Goal: Information Seeking & Learning: Learn about a topic

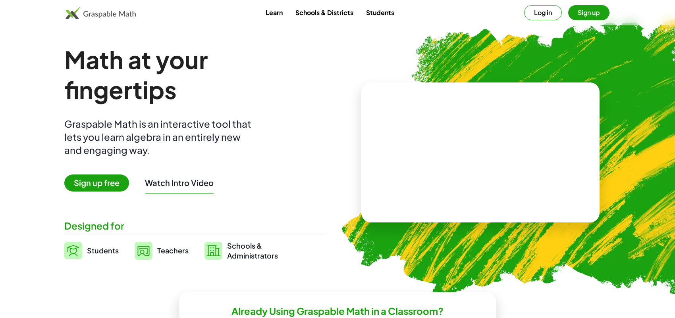
click at [175, 252] on span "Teachers" at bounding box center [172, 250] width 31 height 9
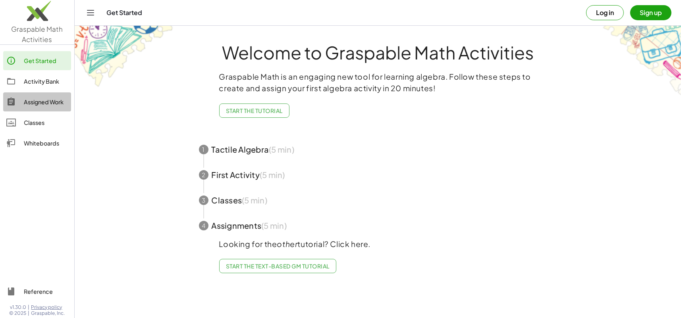
click at [62, 102] on div "Assigned Work" at bounding box center [46, 102] width 44 height 10
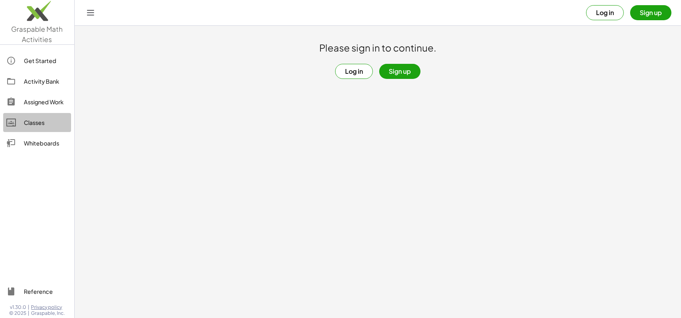
click at [50, 123] on div "Classes" at bounding box center [46, 123] width 44 height 10
click at [46, 144] on div "Whiteboards" at bounding box center [46, 144] width 44 height 10
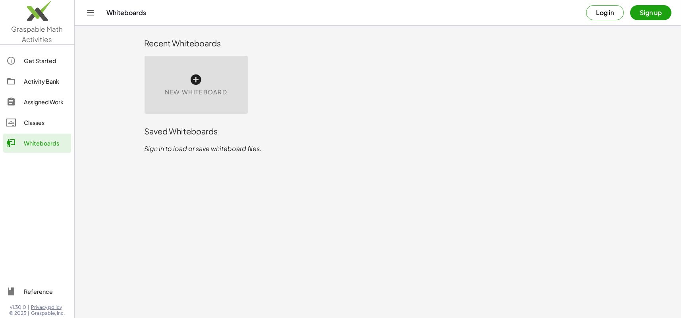
click at [195, 88] on span "New Whiteboard" at bounding box center [196, 92] width 62 height 9
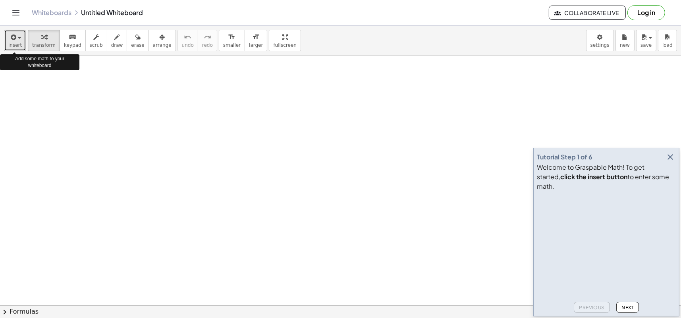
click at [12, 44] on span "insert" at bounding box center [14, 45] width 13 height 6
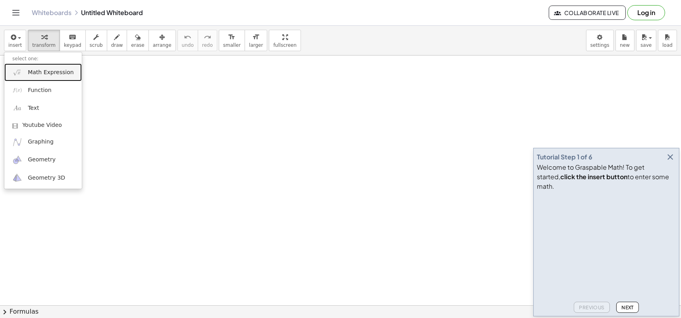
click at [60, 73] on span "Math Expression" at bounding box center [51, 73] width 46 height 8
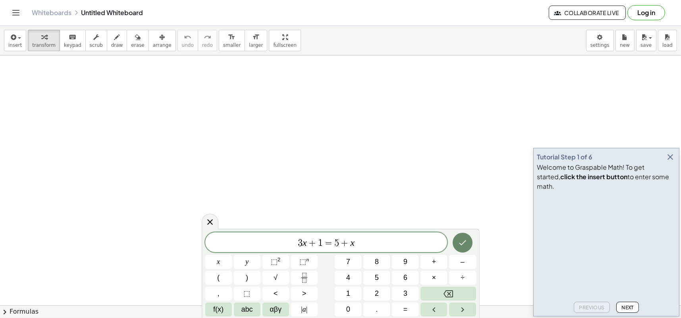
click at [463, 247] on icon "Done" at bounding box center [463, 243] width 10 height 10
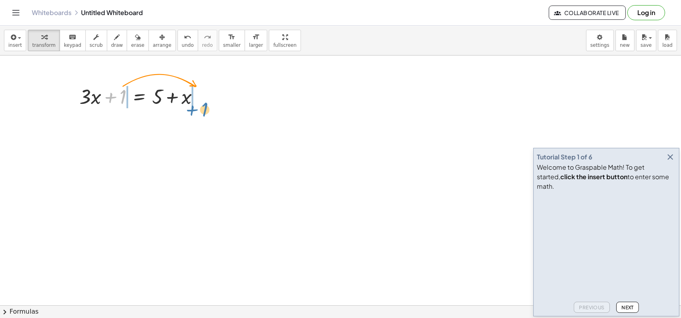
drag, startPoint x: 124, startPoint y: 101, endPoint x: 206, endPoint y: 114, distance: 82.8
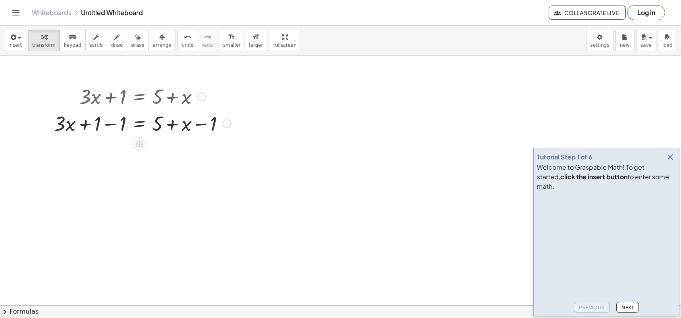
click at [226, 124] on div at bounding box center [226, 123] width 9 height 9
click at [205, 144] on div at bounding box center [340, 306] width 681 height 501
click at [139, 144] on icon at bounding box center [139, 144] width 7 height 7
click at [109, 144] on span "+" at bounding box center [107, 144] width 5 height 12
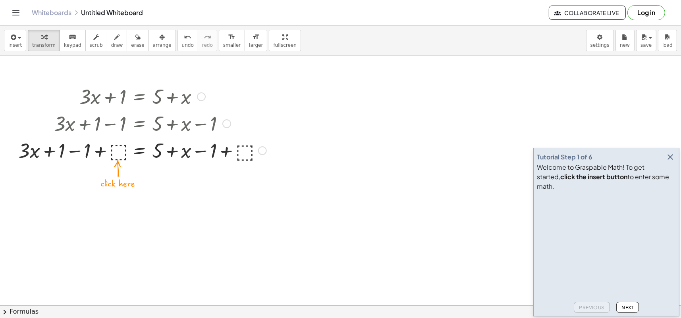
click at [116, 150] on div at bounding box center [142, 150] width 256 height 27
click at [216, 152] on div at bounding box center [143, 150] width 244 height 27
click at [195, 122] on div at bounding box center [143, 123] width 244 height 27
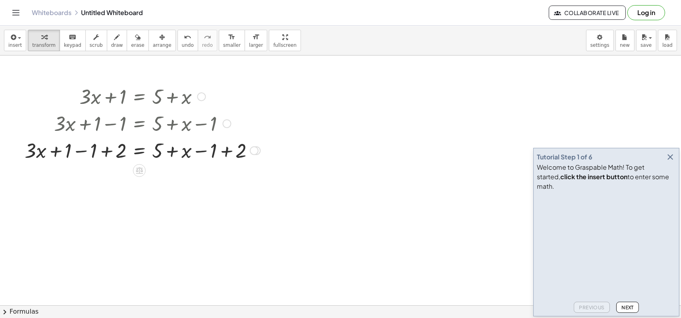
click at [86, 150] on div at bounding box center [143, 150] width 244 height 27
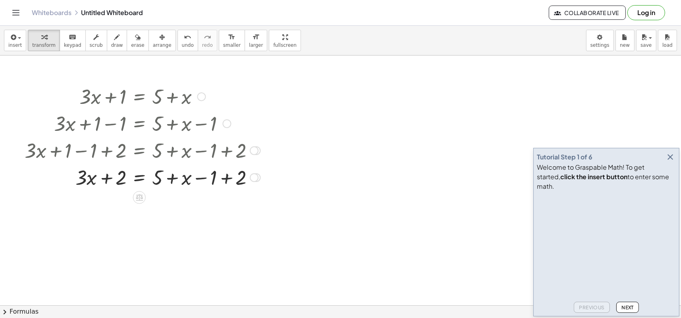
click at [218, 181] on div at bounding box center [143, 177] width 244 height 27
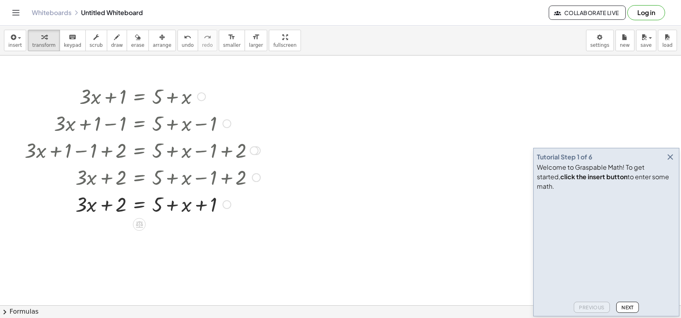
click at [159, 204] on div at bounding box center [143, 204] width 244 height 27
click at [157, 204] on div at bounding box center [143, 204] width 244 height 27
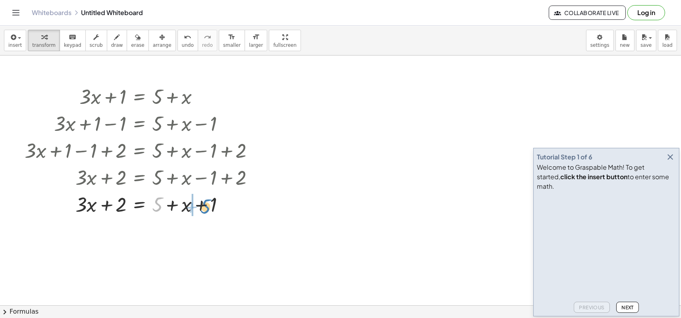
drag, startPoint x: 157, startPoint y: 204, endPoint x: 205, endPoint y: 206, distance: 48.1
click at [205, 206] on div at bounding box center [143, 204] width 244 height 27
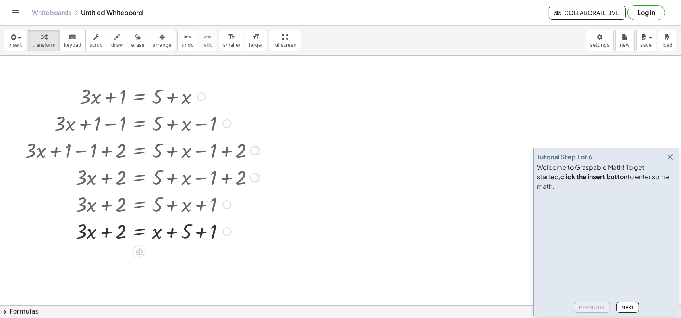
click at [188, 234] on div at bounding box center [143, 231] width 244 height 27
click at [195, 234] on div at bounding box center [143, 231] width 244 height 27
click at [158, 261] on div at bounding box center [143, 258] width 244 height 27
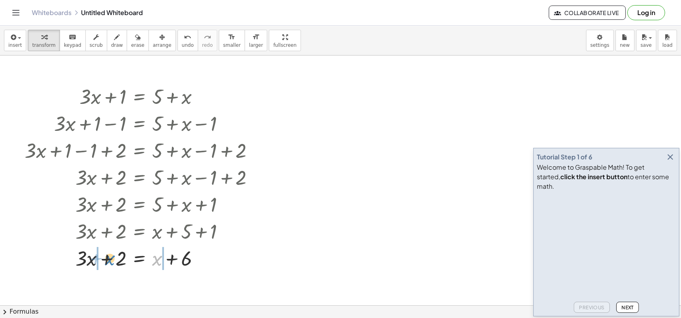
drag, startPoint x: 158, startPoint y: 261, endPoint x: 111, endPoint y: 261, distance: 47.2
click at [111, 261] on div at bounding box center [143, 258] width 244 height 27
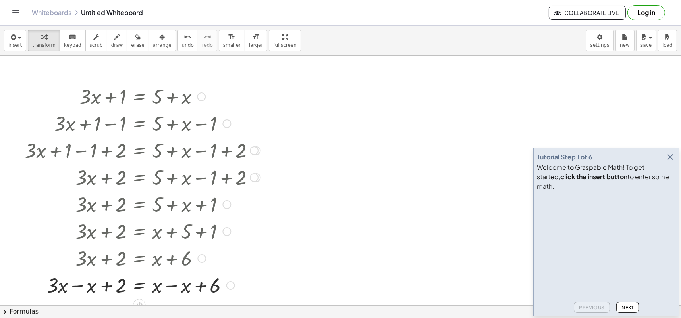
click at [172, 288] on div at bounding box center [143, 285] width 244 height 27
click at [172, 288] on div at bounding box center [173, 285] width 9 height 9
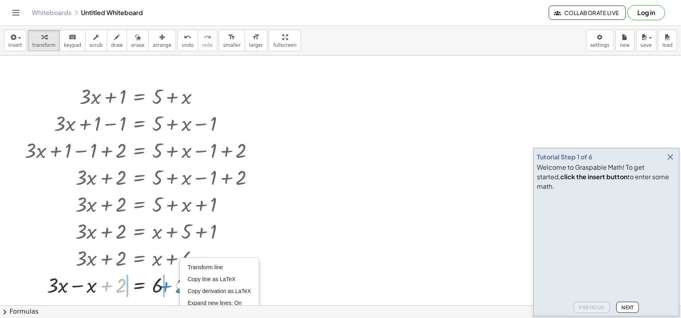
drag, startPoint x: 107, startPoint y: 284, endPoint x: 167, endPoint y: 285, distance: 59.5
click at [167, 285] on div at bounding box center [143, 285] width 244 height 27
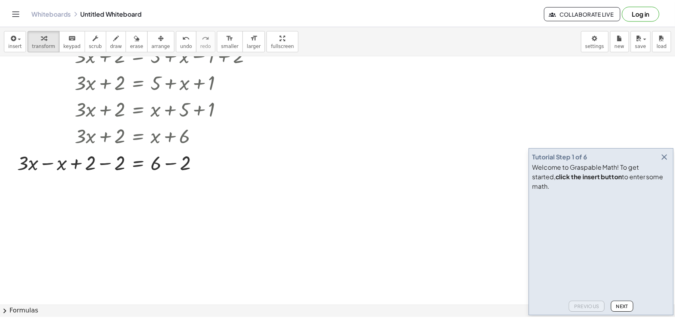
scroll to position [132, 0]
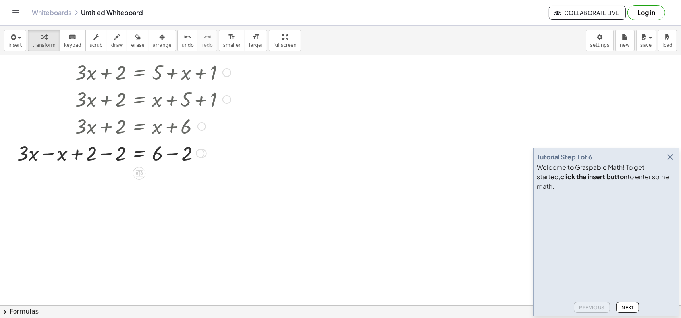
click at [109, 154] on div at bounding box center [138, 152] width 251 height 27
click at [109, 180] on div at bounding box center [138, 179] width 251 height 27
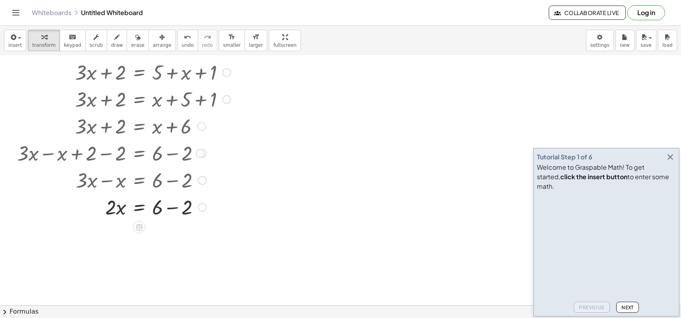
click at [171, 210] on div at bounding box center [138, 206] width 251 height 27
drag, startPoint x: 110, startPoint y: 236, endPoint x: 177, endPoint y: 240, distance: 66.4
click at [177, 240] on div at bounding box center [138, 233] width 251 height 27
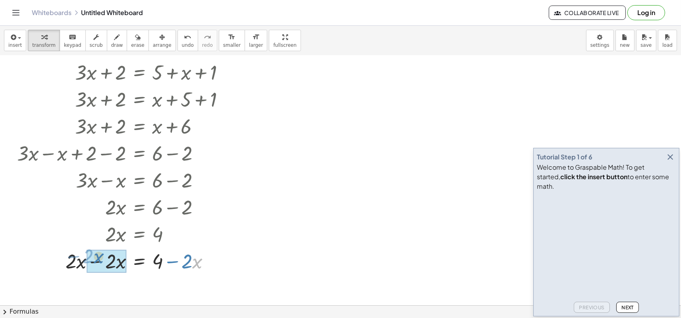
drag, startPoint x: 195, startPoint y: 263, endPoint x: 96, endPoint y: 258, distance: 99.0
click at [112, 287] on div at bounding box center [138, 287] width 251 height 27
click at [172, 289] on div "Transform line Copy line as LaTeX Copy derivation as LaTeX Expand new lines: On" at bounding box center [172, 288] width 9 height 9
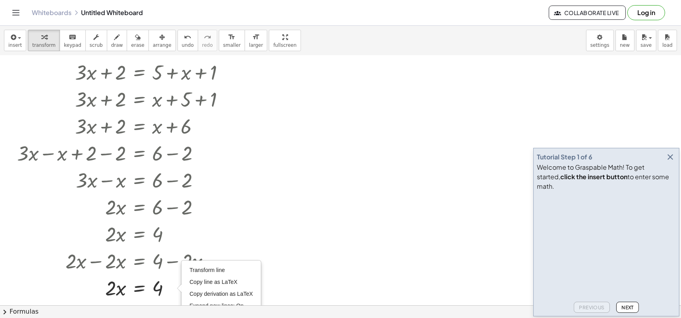
drag, startPoint x: 46, startPoint y: 14, endPoint x: 376, endPoint y: 44, distance: 331.2
click at [46, 14] on link "Whiteboards" at bounding box center [52, 13] width 40 height 8
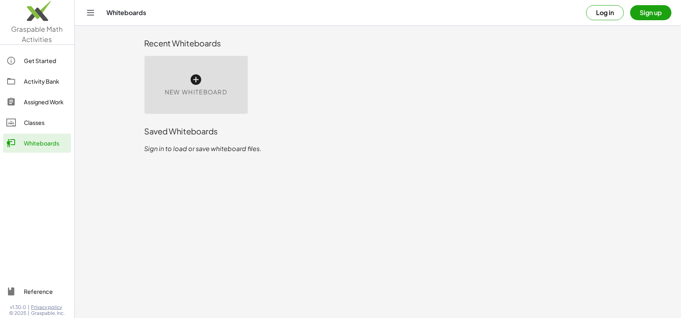
click at [51, 103] on div "Assigned Work" at bounding box center [46, 102] width 44 height 10
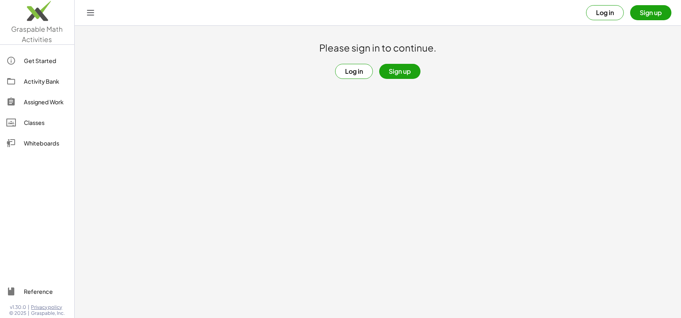
click at [43, 82] on div "Activity Bank" at bounding box center [46, 82] width 44 height 10
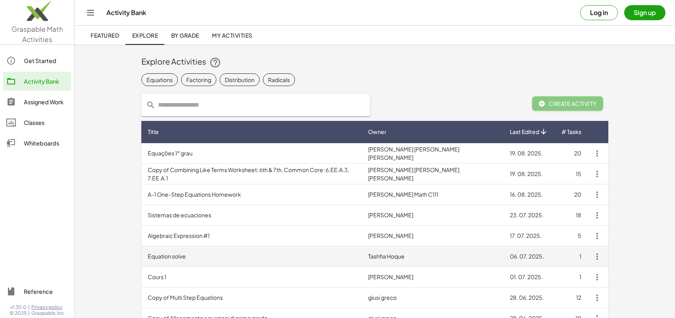
click at [168, 258] on td "Equation solve" at bounding box center [251, 257] width 220 height 21
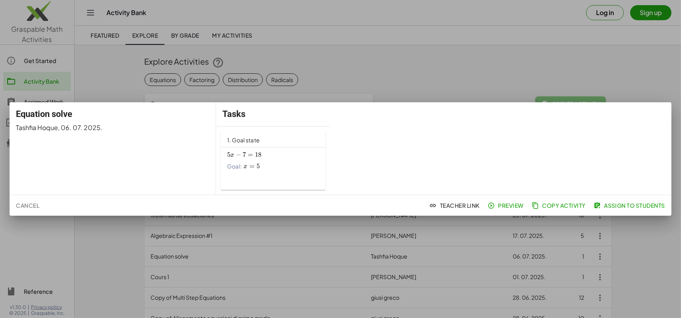
click at [504, 206] on span "Preview" at bounding box center [506, 205] width 35 height 7
click at [409, 60] on div at bounding box center [340, 159] width 681 height 318
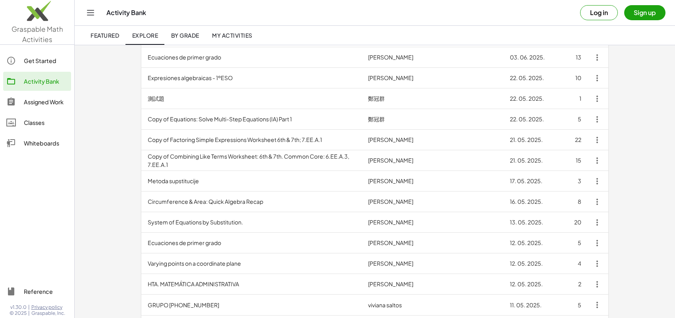
scroll to position [346, 0]
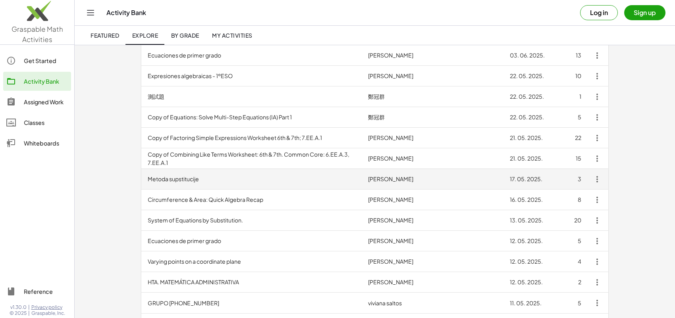
click at [165, 177] on td "Metoda supstitucije" at bounding box center [251, 179] width 220 height 21
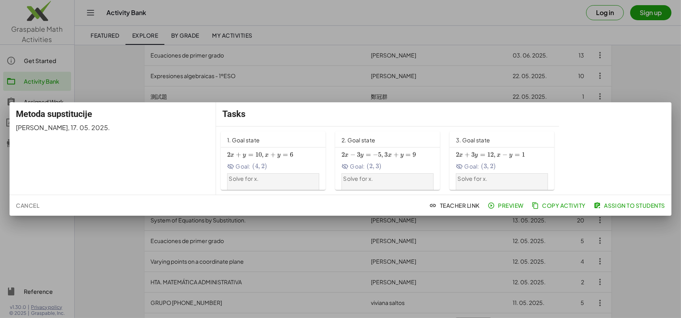
click at [514, 208] on span "Preview" at bounding box center [506, 205] width 35 height 7
click at [27, 210] on button "Cancel" at bounding box center [28, 205] width 30 height 14
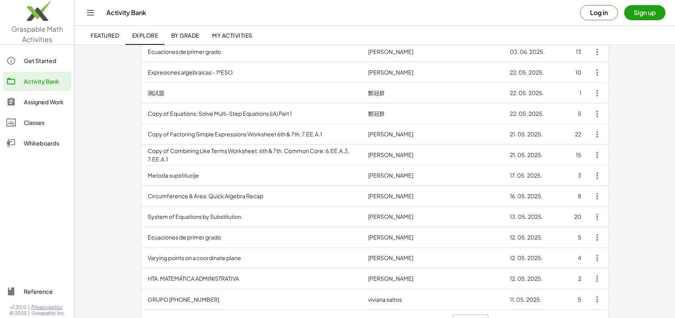
scroll to position [370, 0]
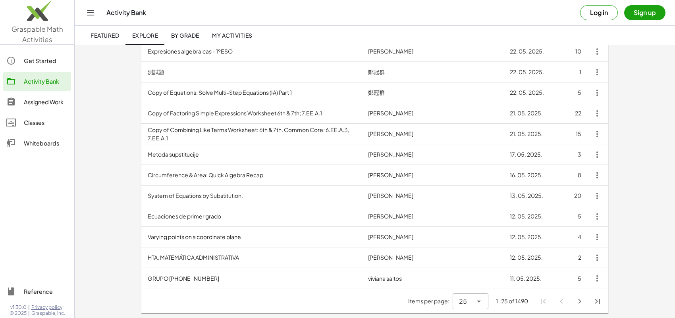
click at [576, 302] on icon "Next page" at bounding box center [580, 302] width 10 height 10
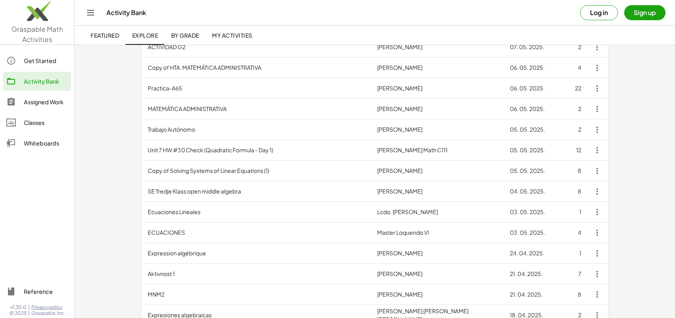
scroll to position [164, 0]
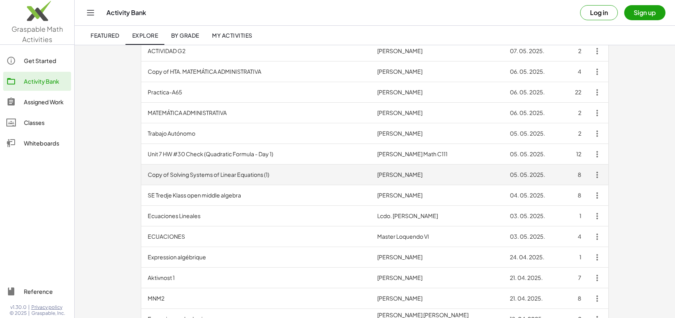
click at [247, 175] on td "Copy of Solving Systems of Linear Equations (1)" at bounding box center [255, 175] width 229 height 21
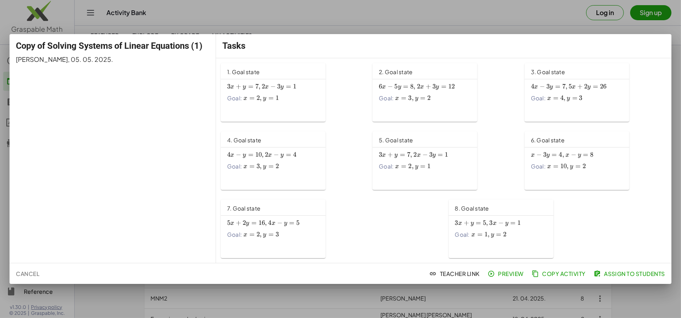
click at [496, 26] on div at bounding box center [340, 159] width 681 height 318
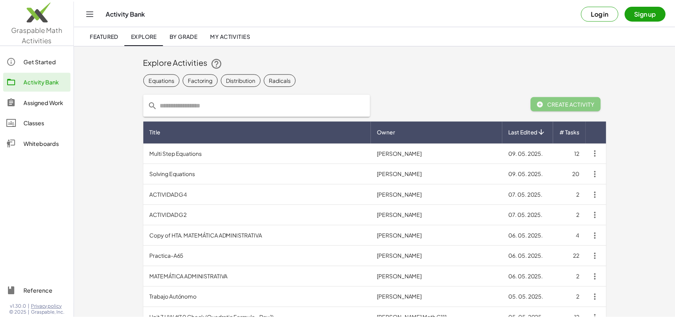
scroll to position [164, 0]
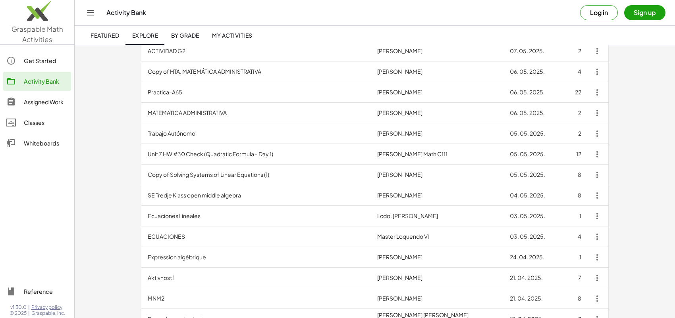
click at [42, 101] on div "Assigned Work" at bounding box center [46, 102] width 44 height 10
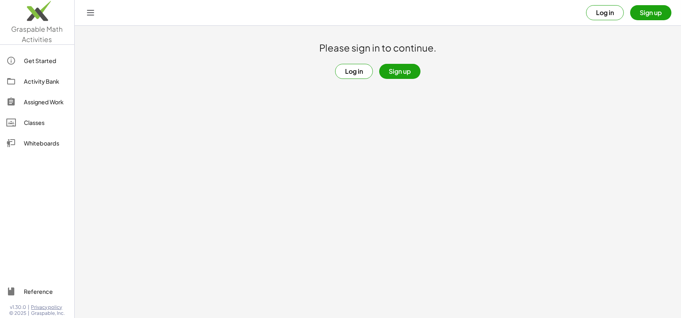
click at [46, 118] on div "Classes" at bounding box center [46, 123] width 44 height 10
click at [40, 124] on div "Classes" at bounding box center [46, 123] width 44 height 10
click at [48, 148] on div "Whiteboards" at bounding box center [46, 144] width 44 height 10
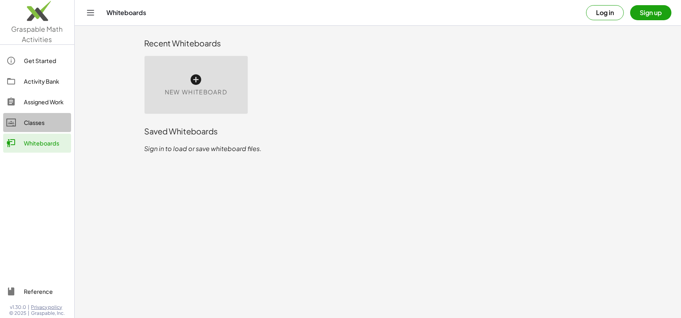
click at [46, 123] on div "Classes" at bounding box center [46, 123] width 44 height 10
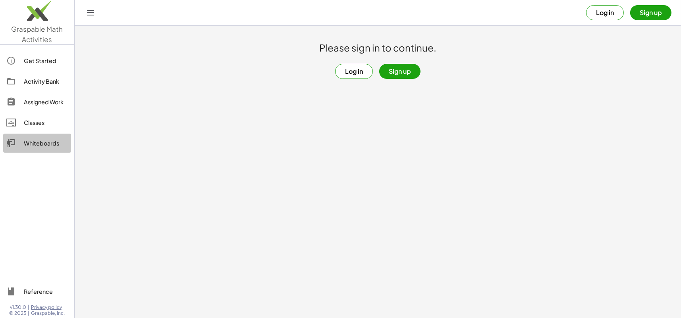
click at [48, 139] on div "Whiteboards" at bounding box center [46, 144] width 44 height 10
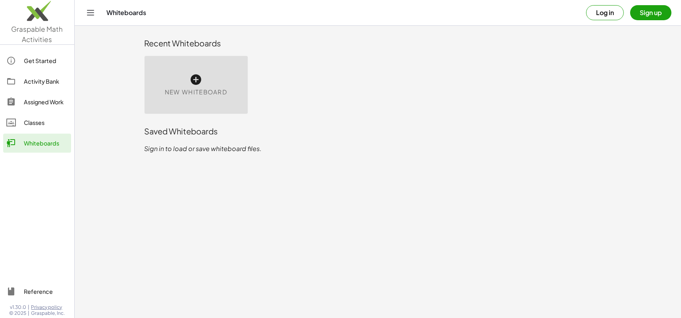
click at [198, 80] on icon at bounding box center [196, 79] width 13 height 13
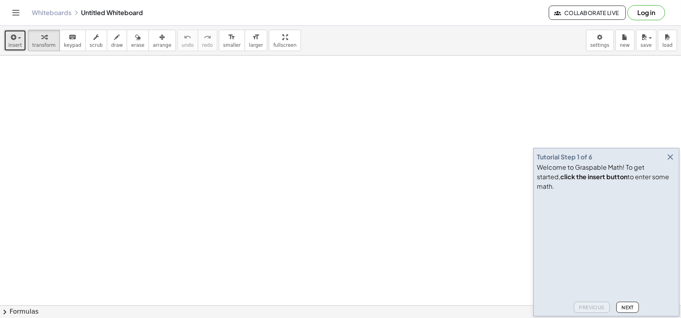
click at [8, 35] on button "insert" at bounding box center [15, 40] width 22 height 21
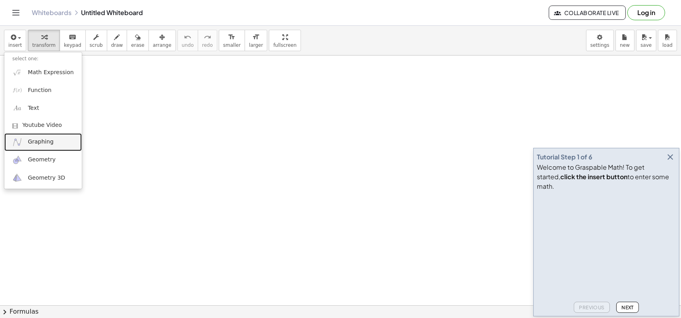
click at [67, 144] on link "Graphing" at bounding box center [42, 142] width 77 height 18
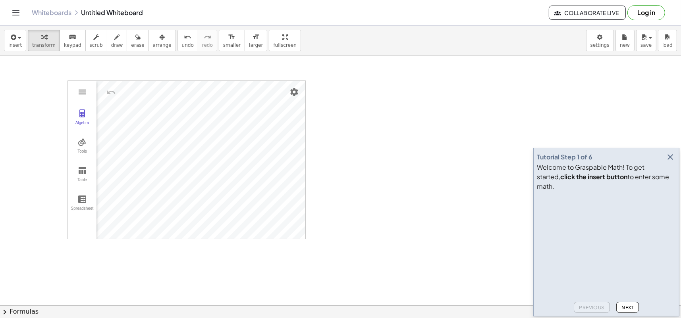
click at [83, 91] on img "Graphing Calculator" at bounding box center [82, 92] width 10 height 10
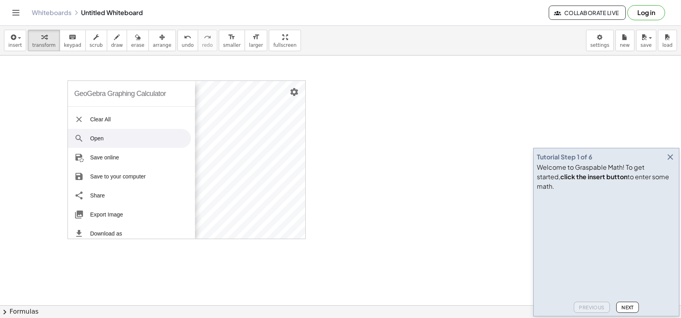
click at [24, 143] on div at bounding box center [340, 306] width 681 height 501
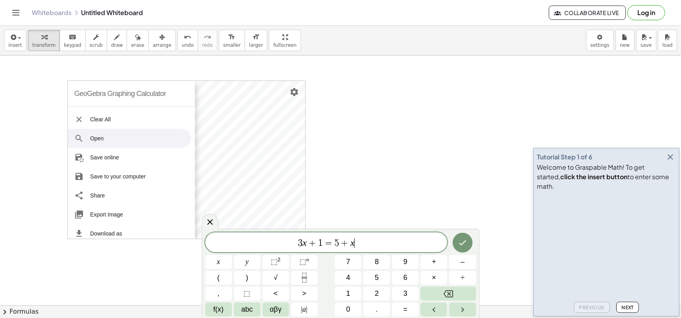
click at [344, 175] on div at bounding box center [340, 306] width 681 height 501
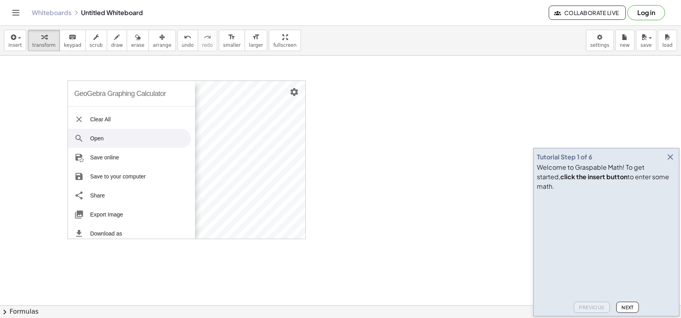
click at [195, 68] on div at bounding box center [340, 306] width 681 height 501
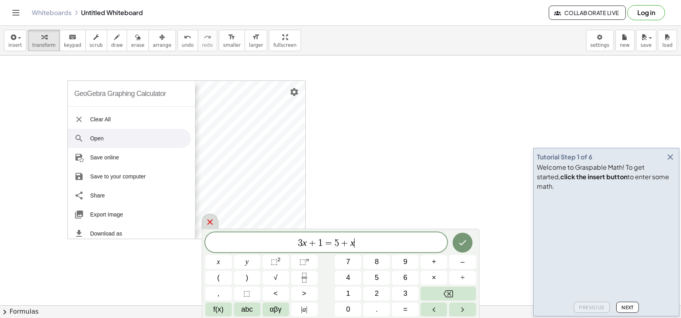
click at [210, 222] on icon at bounding box center [210, 223] width 10 height 10
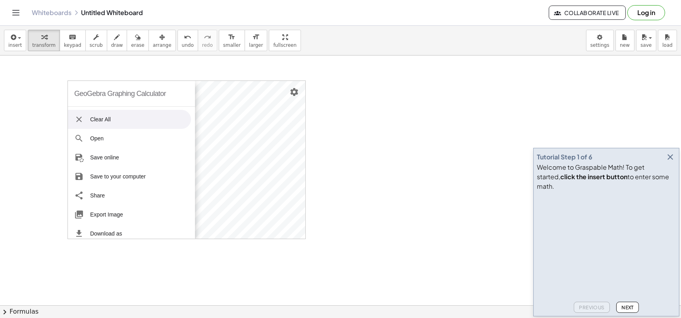
click at [105, 118] on li "Clear All" at bounding box center [129, 119] width 123 height 19
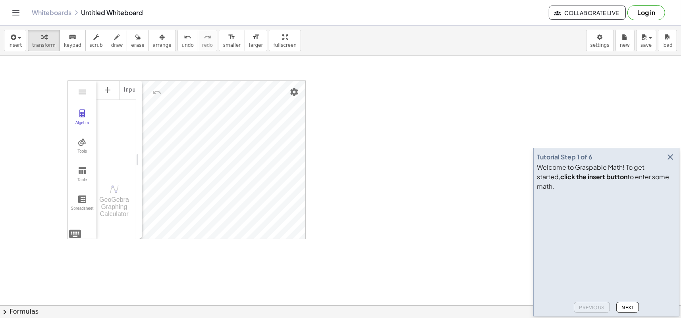
click at [115, 198] on div "GeoGebra Graphing Calculator" at bounding box center [113, 206] width 35 height 21
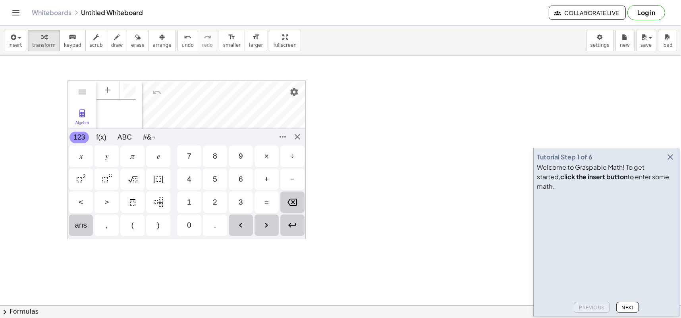
click at [133, 90] on div "Algebra" at bounding box center [133, 90] width 5 height 19
click at [100, 137] on button "f(x)" at bounding box center [101, 138] width 18 height 12
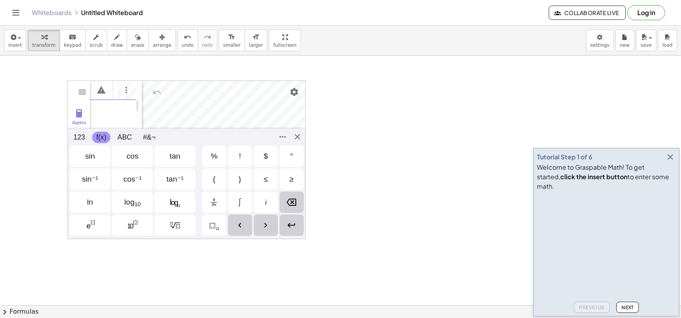
scroll to position [0, 7]
click at [96, 159] on div "sin" at bounding box center [89, 156] width 41 height 21
click at [298, 134] on div "GeoGebra Graphing Calculator Clear All Open Save online Save to your computer S…" at bounding box center [186, 160] width 238 height 159
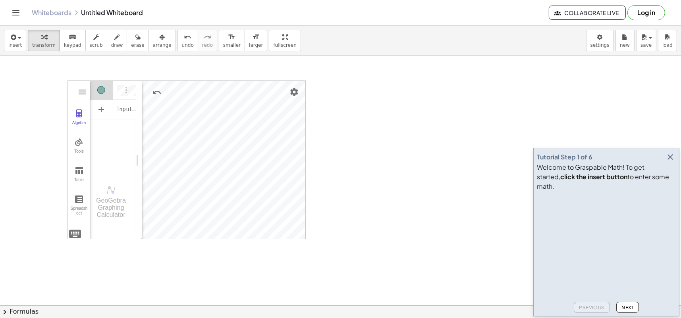
drag, startPoint x: 298, startPoint y: 134, endPoint x: 336, endPoint y: 98, distance: 52.5
click at [336, 98] on div "GeoGebra Graphing Calculator Clear All Open Save online Save to your computer S…" at bounding box center [340, 306] width 681 height 501
click at [293, 92] on img "Settings" at bounding box center [294, 92] width 10 height 10
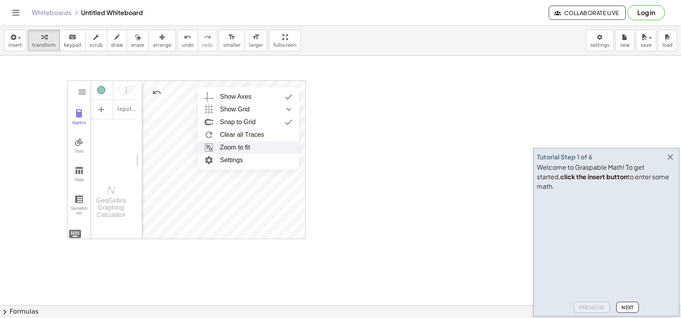
click at [280, 144] on li "Zoom to fit" at bounding box center [248, 147] width 101 height 13
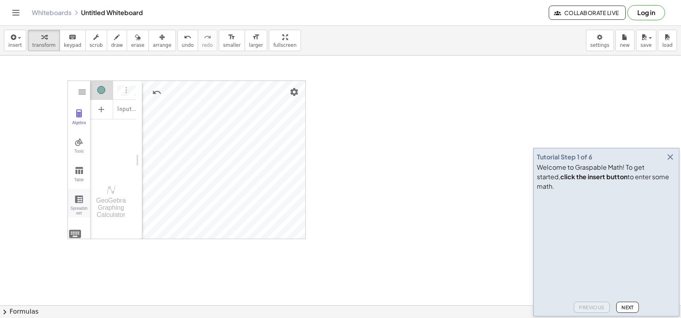
click at [82, 204] on button "Spreadsheet" at bounding box center [79, 203] width 22 height 29
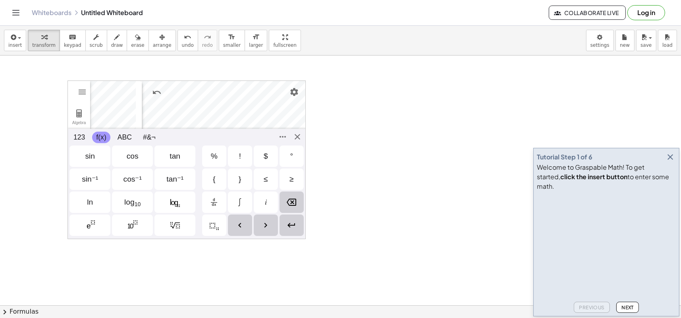
click at [78, 236] on div "GeoGebra Graphing Calculator Clear All Open Save online Save to your computer S…" at bounding box center [186, 160] width 238 height 159
click at [299, 134] on div "GeoGebra Graphing Calculator Clear All Open Save online Save to your computer S…" at bounding box center [186, 160] width 238 height 159
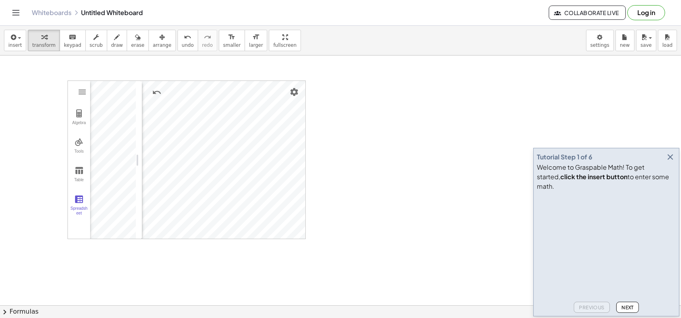
click at [428, 72] on div at bounding box center [340, 306] width 681 height 501
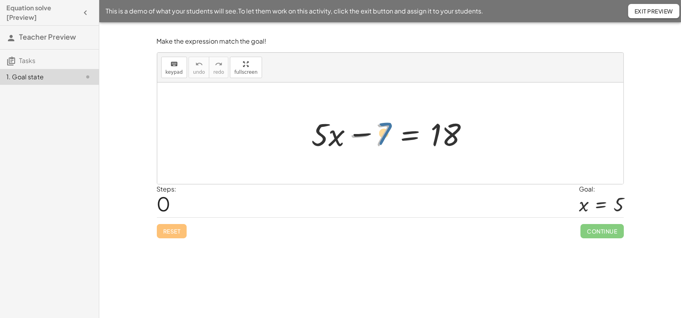
drag, startPoint x: 383, startPoint y: 142, endPoint x: 390, endPoint y: 137, distance: 8.5
click at [390, 137] on div at bounding box center [393, 133] width 171 height 41
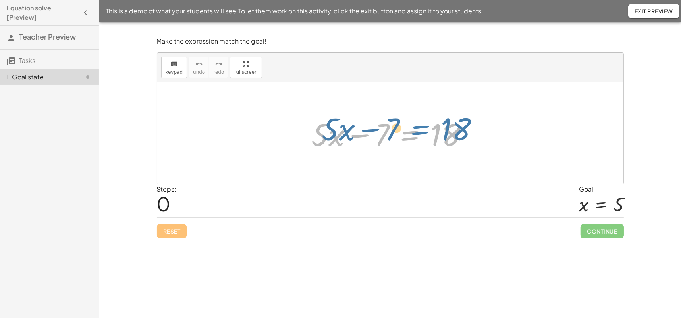
drag, startPoint x: 390, startPoint y: 137, endPoint x: 402, endPoint y: 129, distance: 13.9
click at [402, 129] on div at bounding box center [393, 133] width 171 height 41
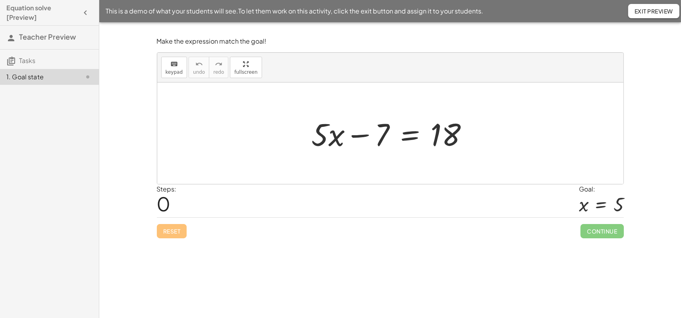
click at [387, 127] on div at bounding box center [393, 133] width 171 height 41
drag, startPoint x: 387, startPoint y: 127, endPoint x: 481, endPoint y: 128, distance: 93.3
click at [481, 128] on div "− 7 + · 5 · x − 7 = 18" at bounding box center [390, 134] width 466 height 102
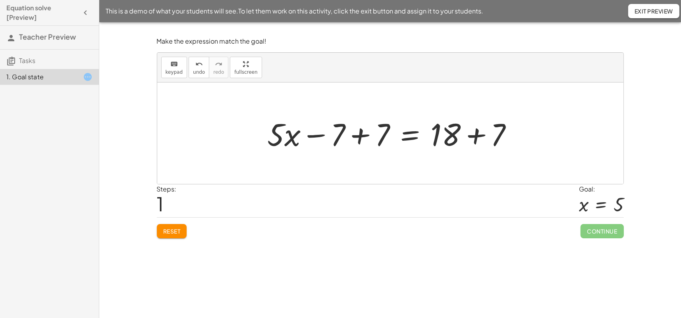
click at [360, 133] on div at bounding box center [393, 133] width 259 height 41
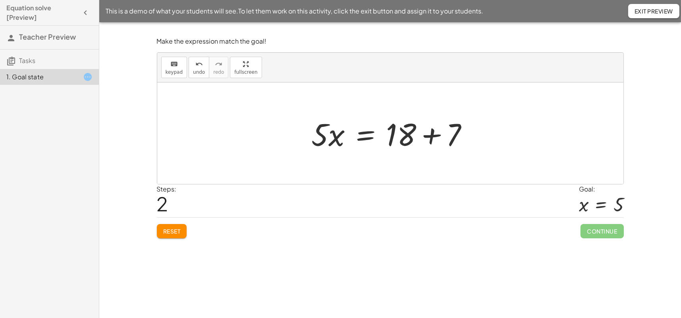
click at [428, 141] on div at bounding box center [393, 133] width 171 height 41
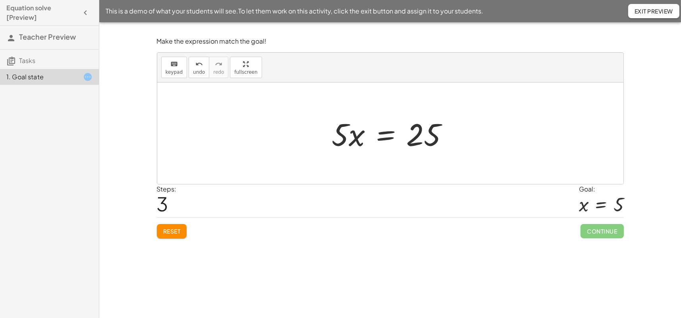
click at [343, 138] on div at bounding box center [393, 133] width 131 height 41
drag, startPoint x: 343, startPoint y: 138, endPoint x: 424, endPoint y: 171, distance: 87.9
click at [347, 136] on div at bounding box center [393, 133] width 135 height 61
click at [418, 137] on div at bounding box center [393, 133] width 116 height 61
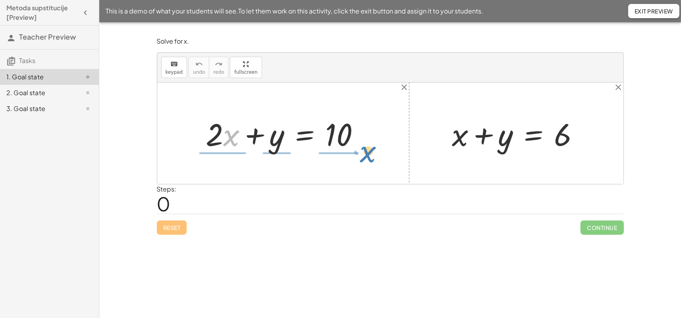
drag, startPoint x: 231, startPoint y: 141, endPoint x: 368, endPoint y: 157, distance: 137.9
click at [368, 157] on div "· x + · 2 + · 2 · x + y = 10 + x + y = 6" at bounding box center [390, 134] width 466 height 102
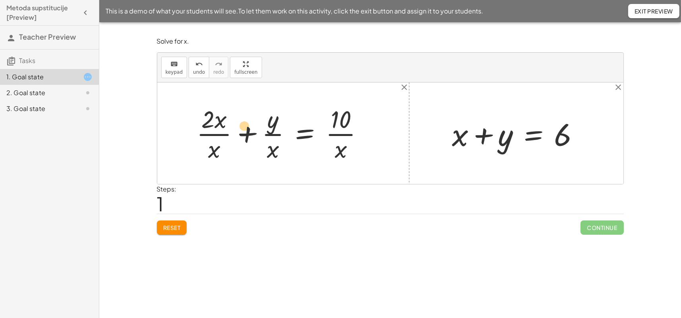
drag, startPoint x: 215, startPoint y: 155, endPoint x: 245, endPoint y: 131, distance: 37.9
click at [245, 131] on div at bounding box center [283, 133] width 181 height 61
click at [198, 68] on button "undo undo" at bounding box center [199, 67] width 21 height 21
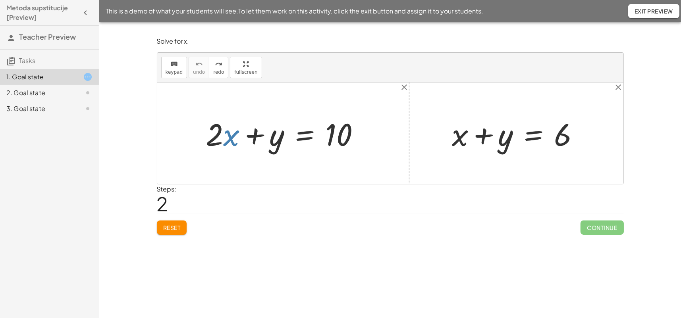
click at [214, 123] on div at bounding box center [286, 133] width 168 height 41
drag, startPoint x: 216, startPoint y: 124, endPoint x: 219, endPoint y: 121, distance: 4.2
click at [219, 121] on div at bounding box center [286, 133] width 168 height 41
drag, startPoint x: 464, startPoint y: 139, endPoint x: 608, endPoint y: 139, distance: 144.1
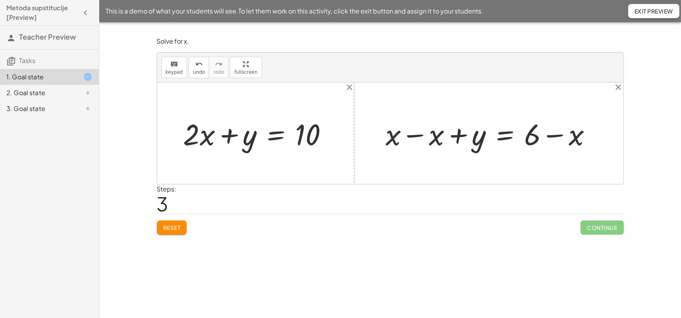
click at [412, 137] on div at bounding box center [492, 133] width 220 height 39
drag, startPoint x: 480, startPoint y: 143, endPoint x: 247, endPoint y: 138, distance: 233.1
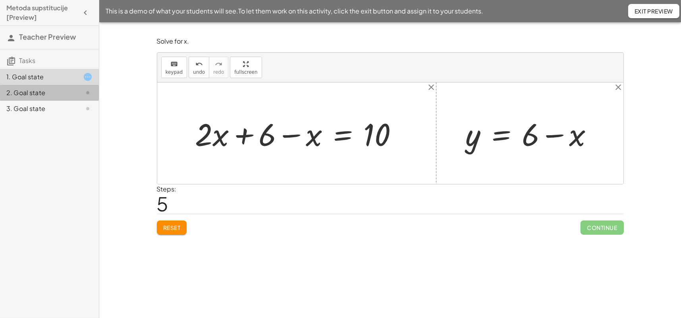
click at [38, 93] on div "2. Goal state" at bounding box center [38, 93] width 64 height 10
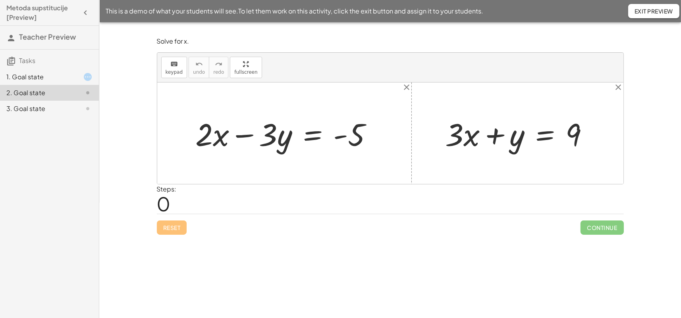
click at [38, 104] on div "3. Goal state" at bounding box center [38, 109] width 64 height 10
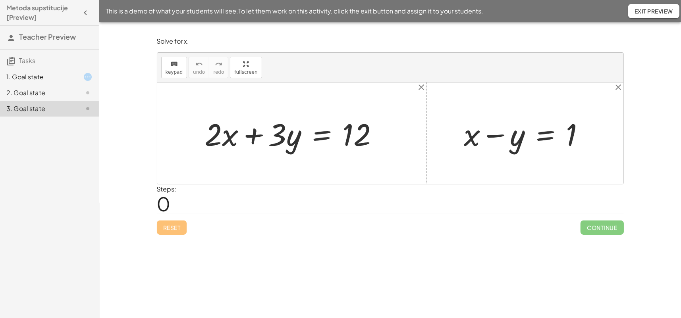
click at [68, 14] on h4 "Metoda supstitucije [Preview]" at bounding box center [42, 12] width 72 height 19
